Goal: Task Accomplishment & Management: Manage account settings

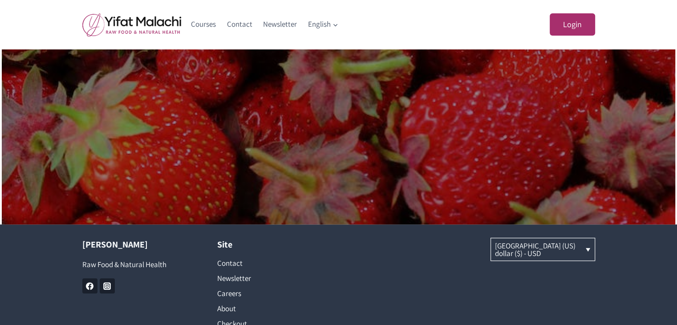
scroll to position [657, 0]
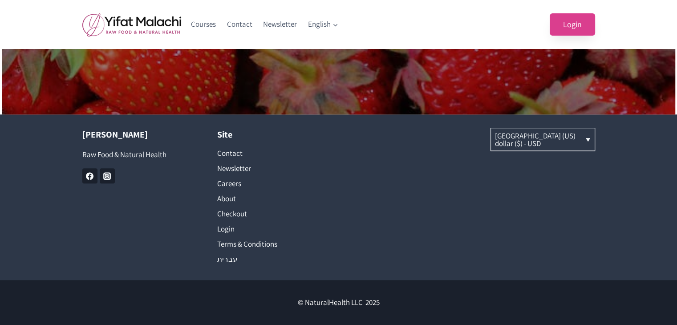
click at [571, 25] on link "Login" at bounding box center [572, 24] width 45 height 23
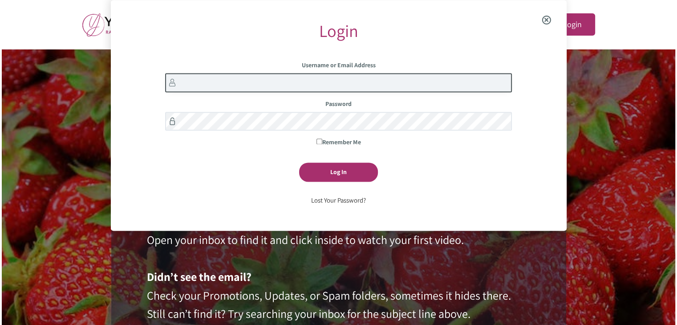
click at [408, 82] on input "Username or Email Address" at bounding box center [338, 82] width 347 height 19
type input "l.frichner@gmail.com"
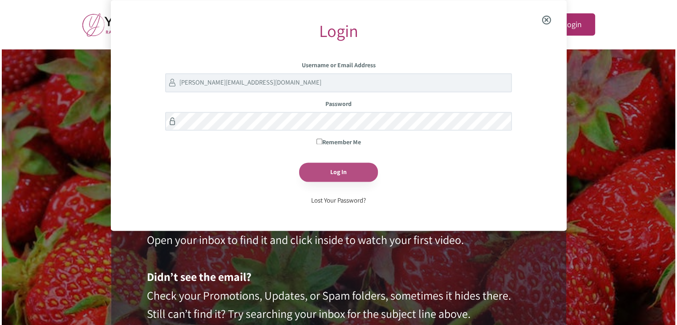
click at [335, 175] on input "Log In" at bounding box center [338, 172] width 79 height 19
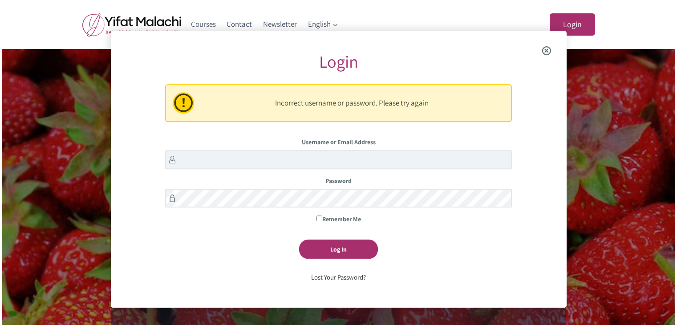
scroll to position [31, 0]
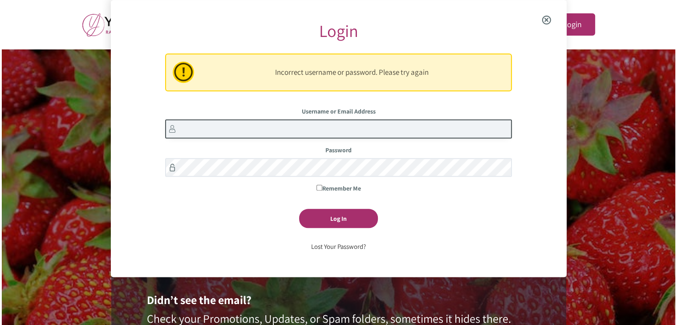
click at [335, 131] on input "Username or Email Address" at bounding box center [338, 128] width 347 height 19
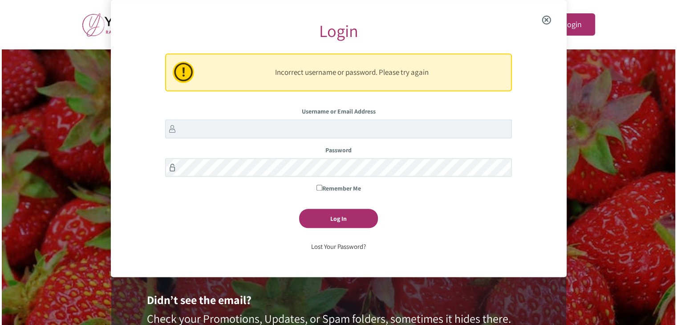
click at [344, 249] on link "Lost Your Password?" at bounding box center [338, 247] width 55 height 8
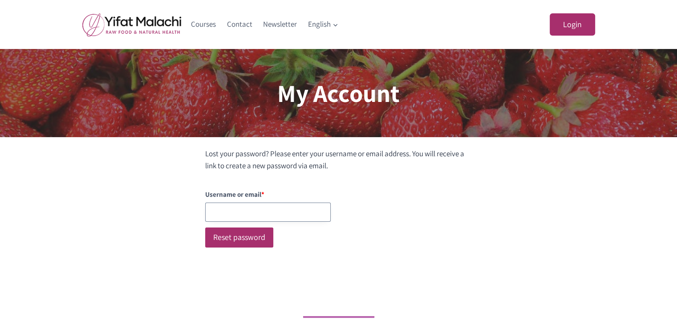
click at [297, 209] on input "Username or Email Address" at bounding box center [268, 212] width 126 height 19
type input "l.frichner@gmail.com"
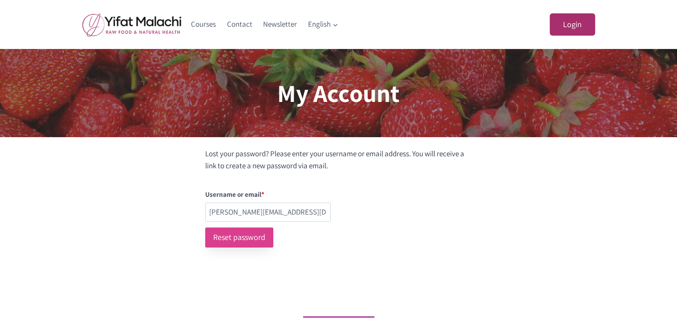
click at [270, 233] on button "Reset password" at bounding box center [239, 238] width 68 height 20
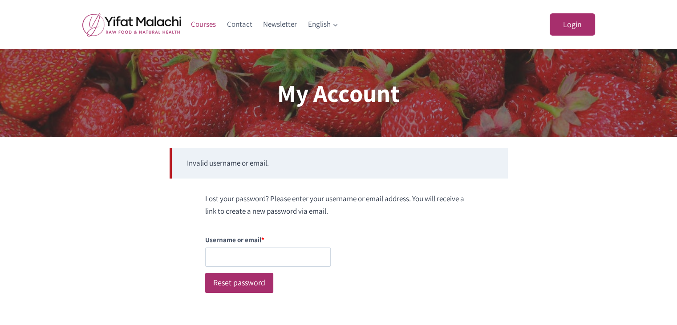
click at [204, 22] on link "Courses" at bounding box center [204, 24] width 36 height 21
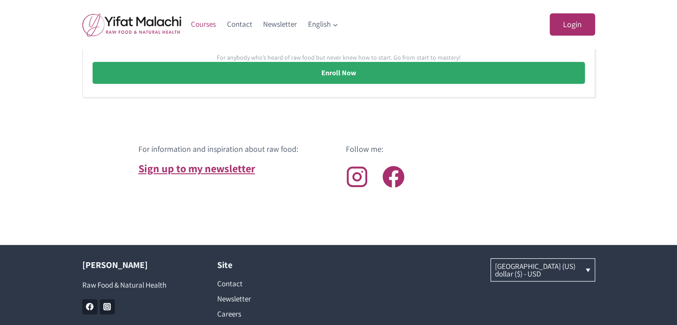
scroll to position [745, 0]
